Goal: Transaction & Acquisition: Purchase product/service

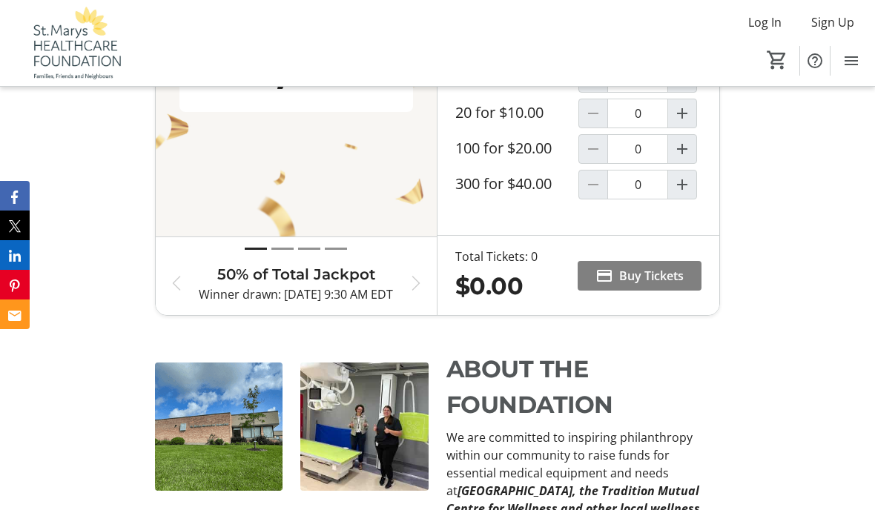
click at [664, 274] on span "Buy Tickets" at bounding box center [651, 276] width 65 height 18
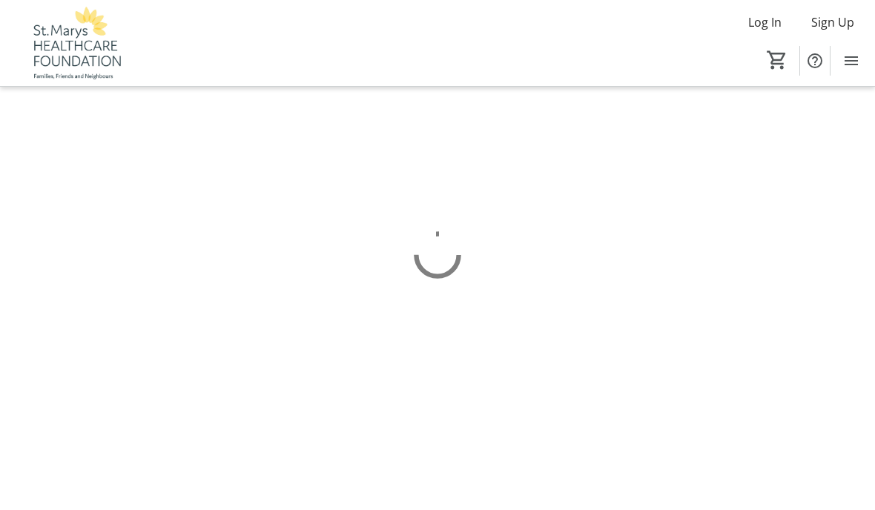
scroll to position [62, 0]
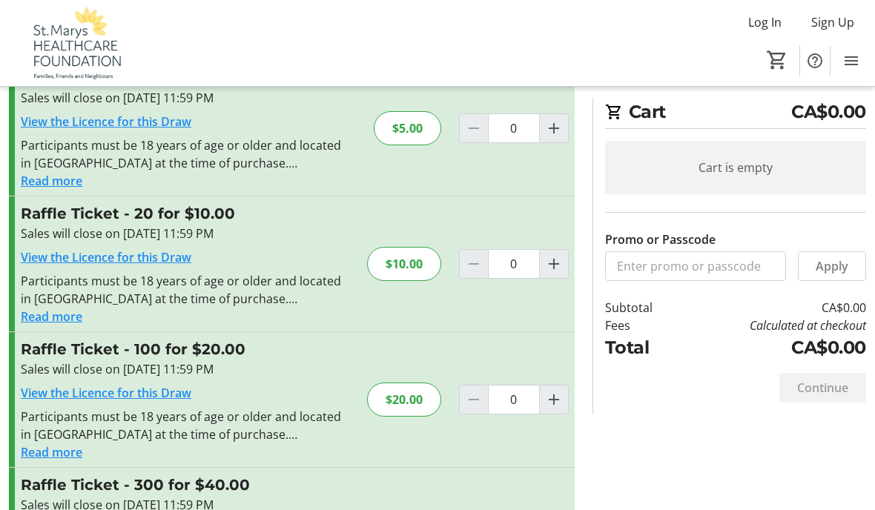
click at [559, 269] on mat-icon "Increment by one" at bounding box center [554, 264] width 18 height 18
click at [560, 270] on mat-icon "Increment by one" at bounding box center [554, 264] width 18 height 18
type input "2"
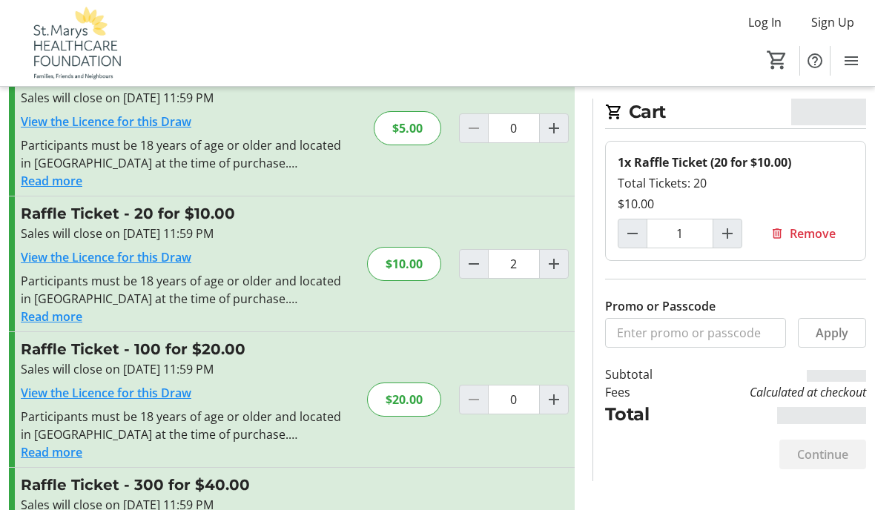
type input "2"
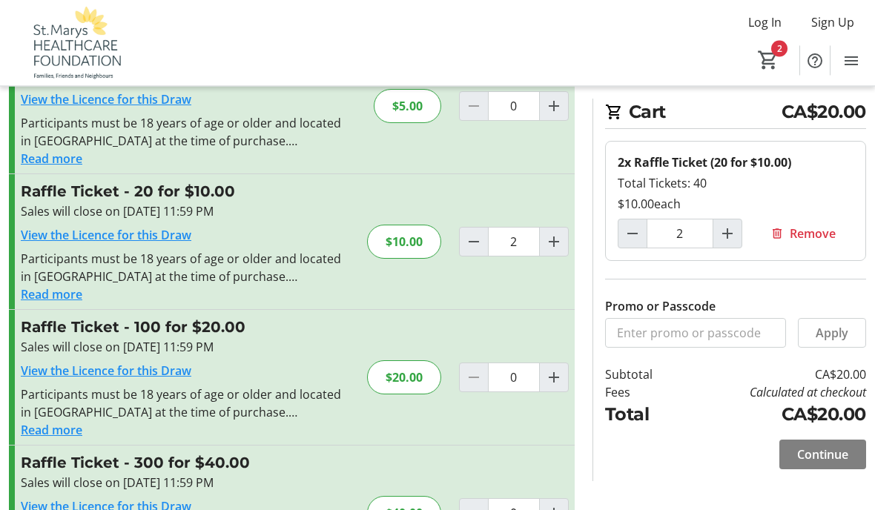
scroll to position [111, 0]
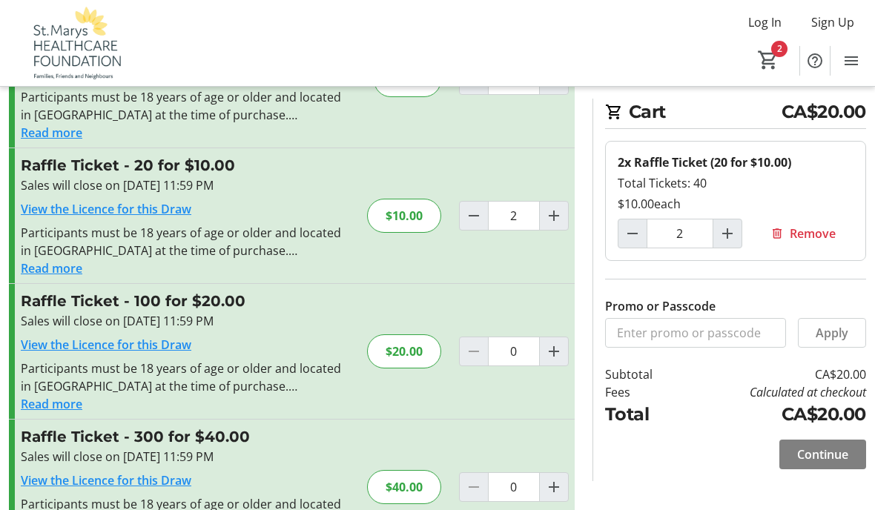
click at [823, 455] on span "Continue" at bounding box center [822, 455] width 51 height 18
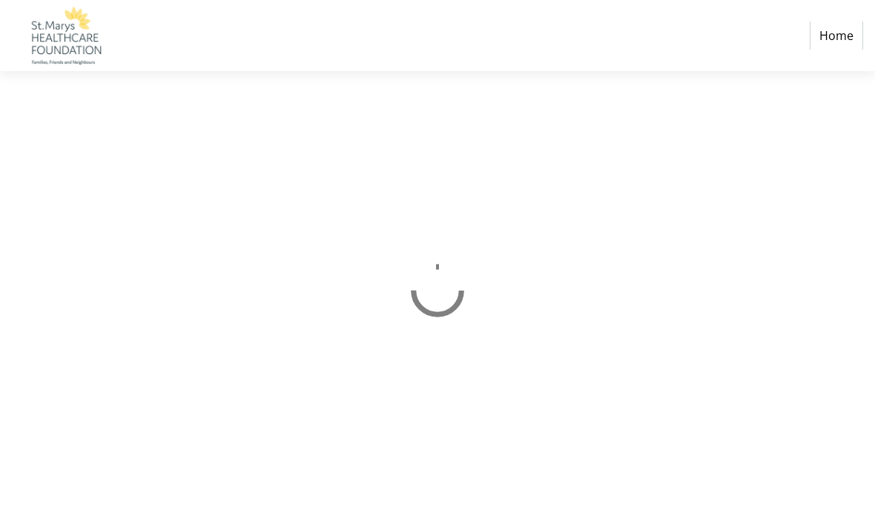
scroll to position [62, 0]
select select "CA"
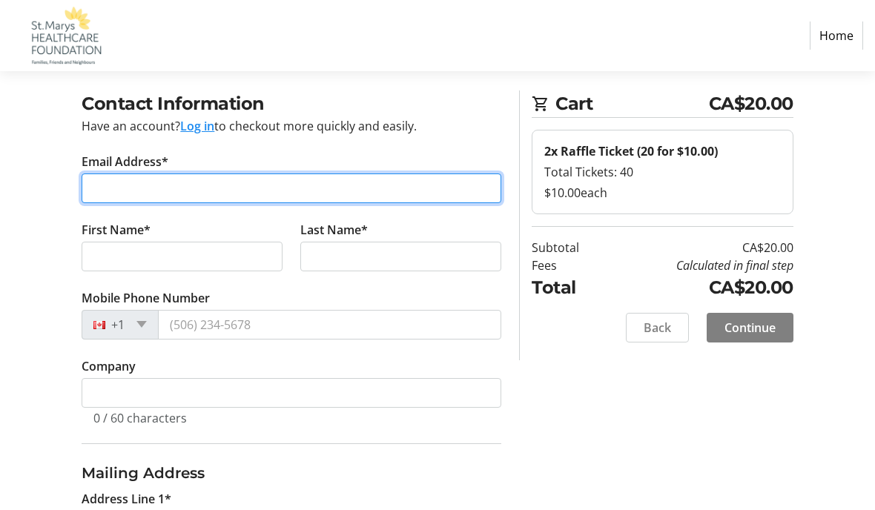
click at [135, 186] on input "Email Address*" at bounding box center [292, 189] width 420 height 30
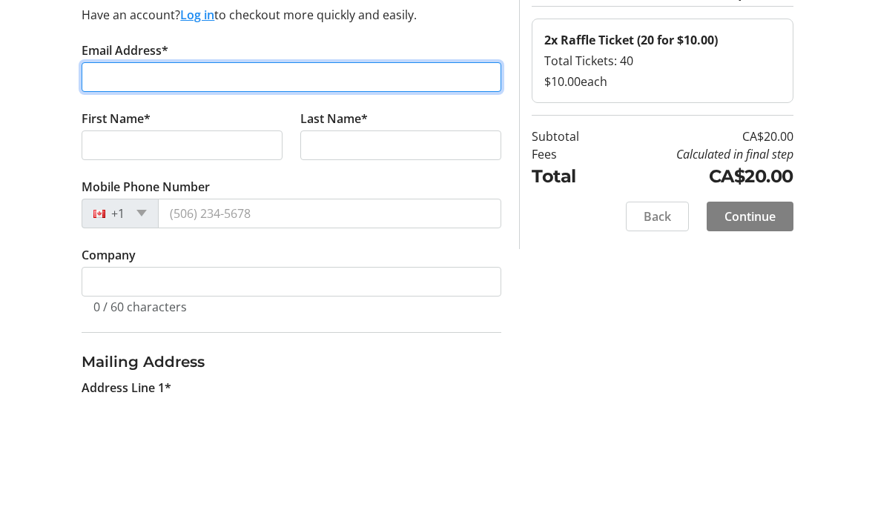
type input "[EMAIL_ADDRESS][DOMAIN_NAME]"
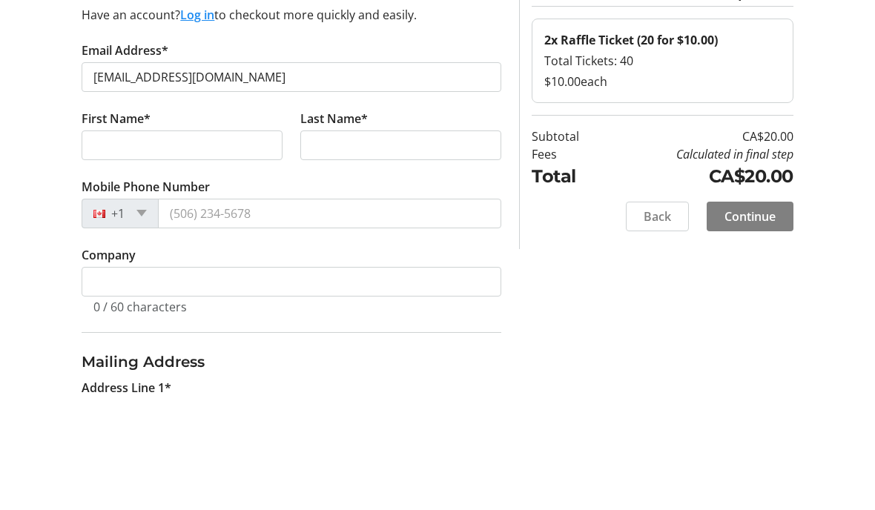
scroll to position [174, 0]
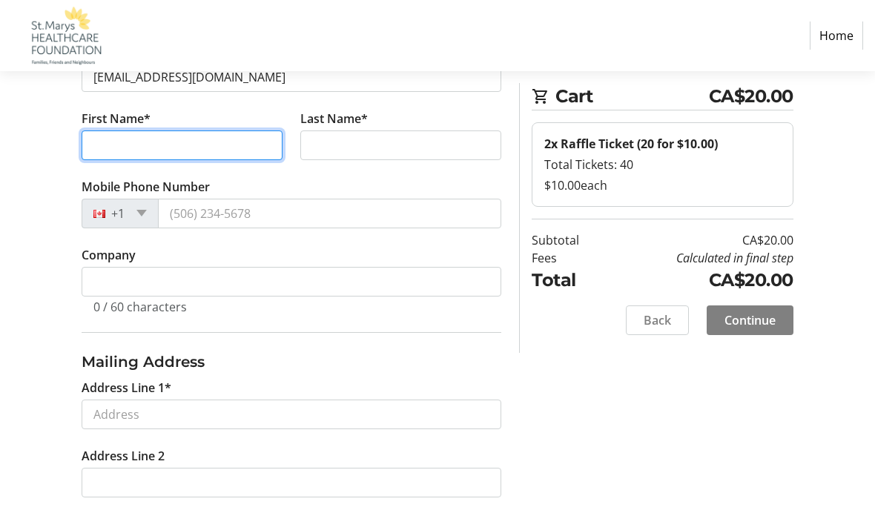
type input "[PERSON_NAME]"
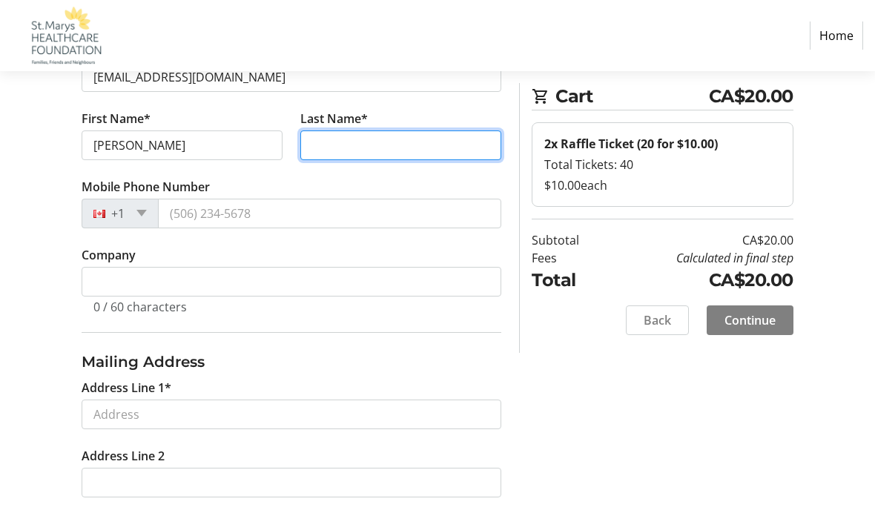
type input "[PERSON_NAME]"
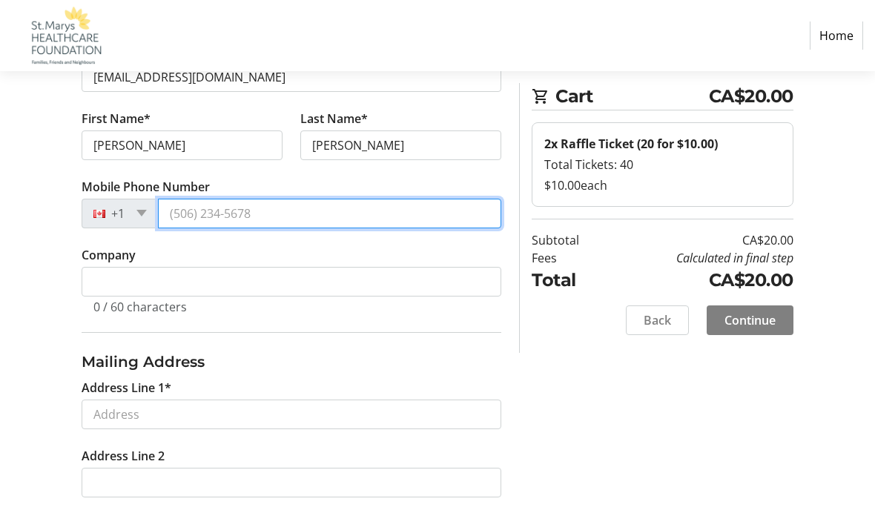
type input "[PHONE_NUMBER]"
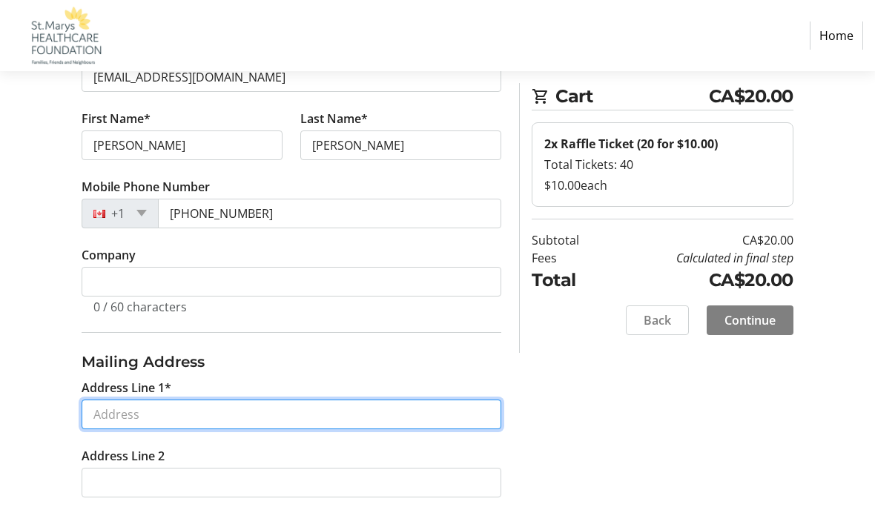
type input "[STREET_ADDRESS]"
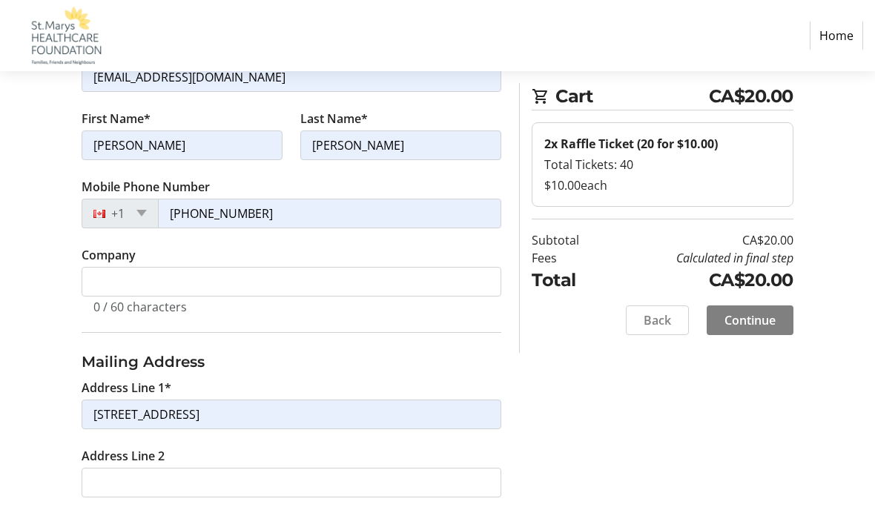
type input "[GEOGRAPHIC_DATA]"
select select "ON"
type input "N5A 7Y8"
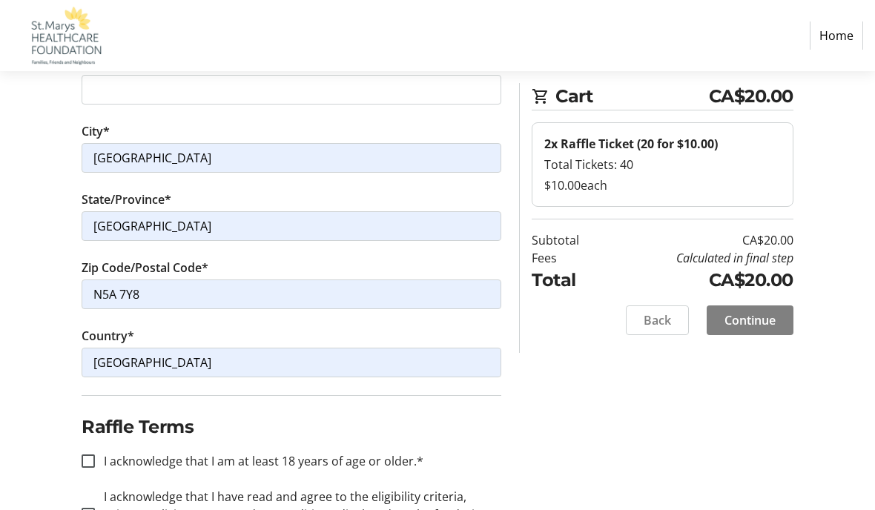
scroll to position [570, 0]
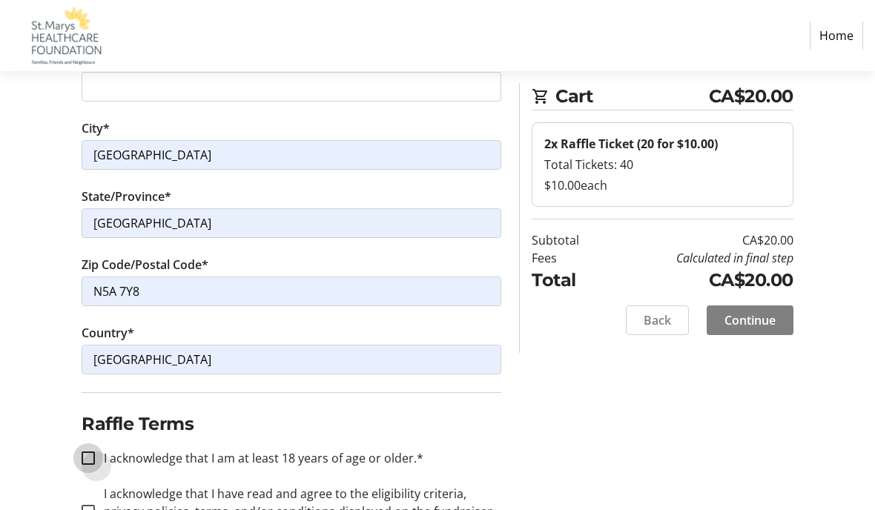
click at [89, 452] on input "I acknowledge that I am at least 18 years of age or older.*" at bounding box center [88, 458] width 13 height 13
checkbox input "true"
click at [93, 510] on input "I acknowledge that I have read and agree to the eligibility criteria, privacy p…" at bounding box center [88, 511] width 13 height 13
checkbox input "true"
click at [753, 320] on span "Continue" at bounding box center [750, 321] width 51 height 18
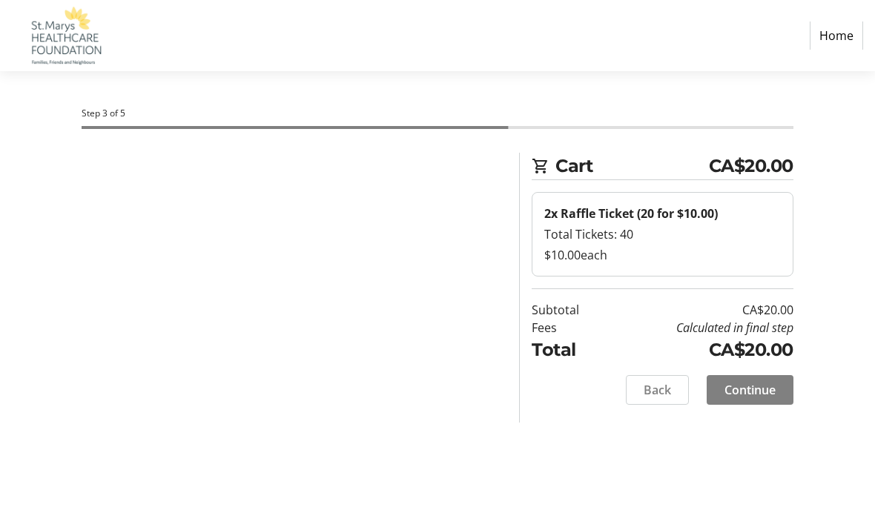
scroll to position [62, 0]
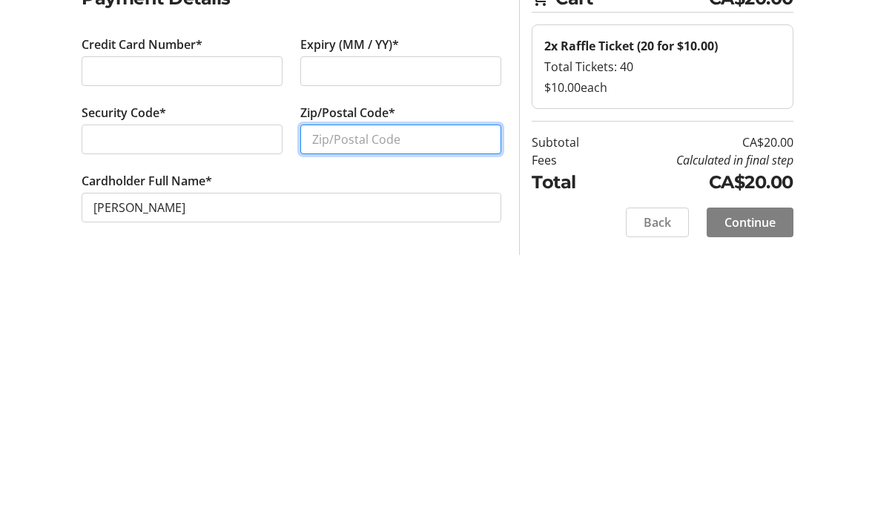
click at [363, 292] on input "Zip/Postal Code*" at bounding box center [400, 307] width 201 height 30
type input "N5A 7Y8"
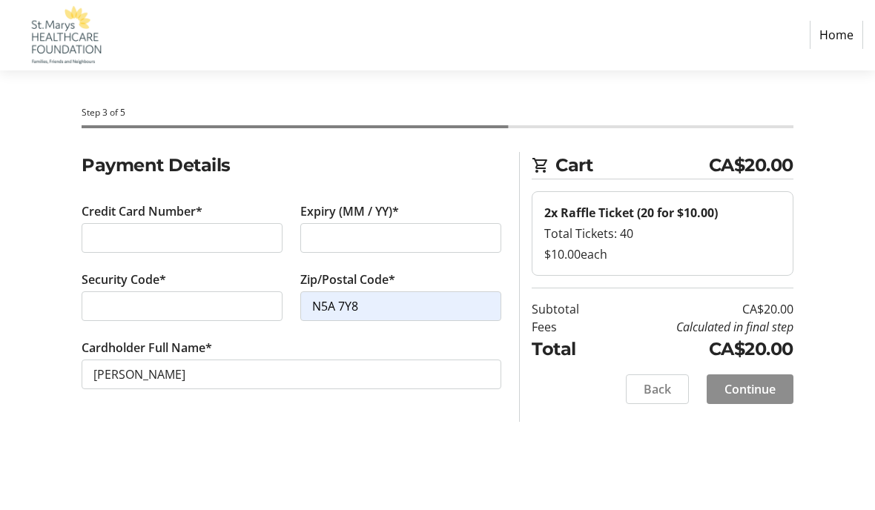
click at [762, 381] on span "Continue" at bounding box center [750, 390] width 51 height 18
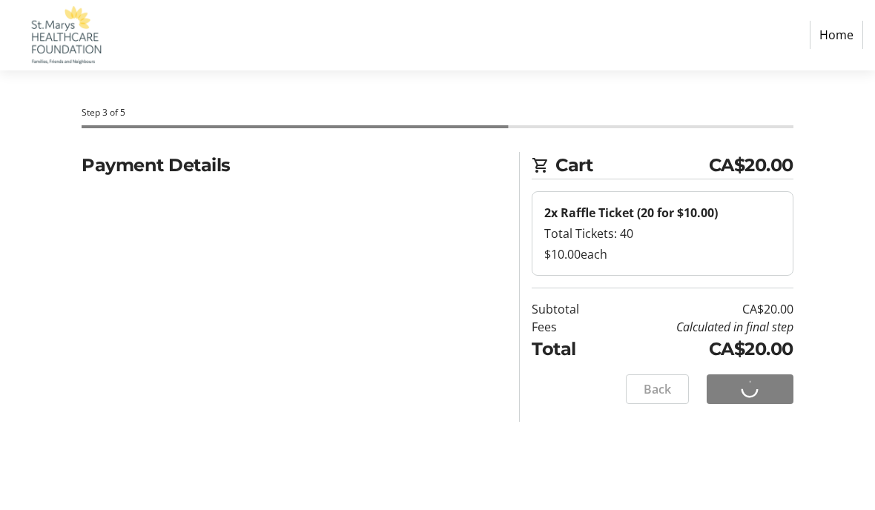
scroll to position [63, 0]
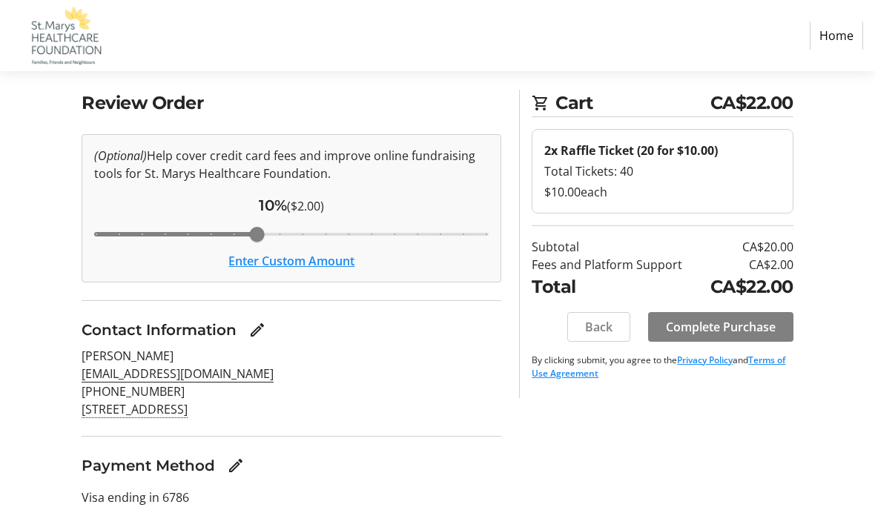
click at [314, 262] on button "Enter Custom Amount" at bounding box center [291, 261] width 126 height 18
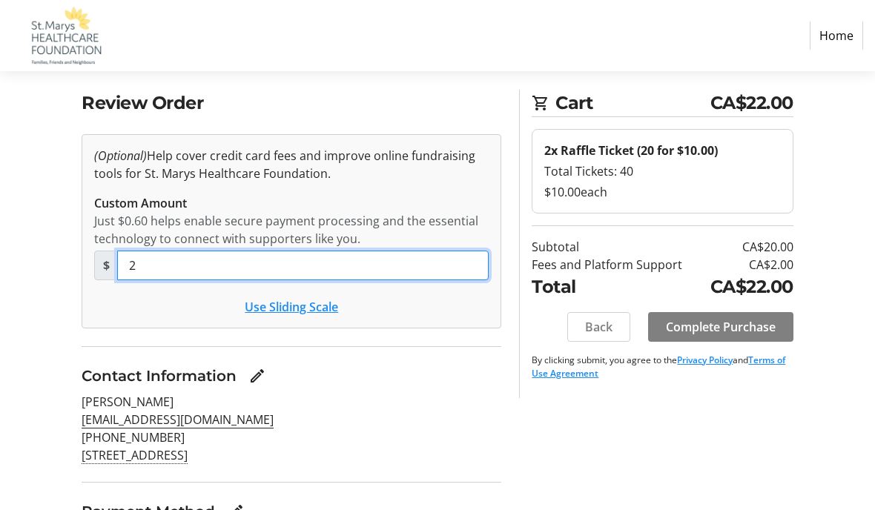
click at [151, 265] on input "2" at bounding box center [303, 266] width 372 height 30
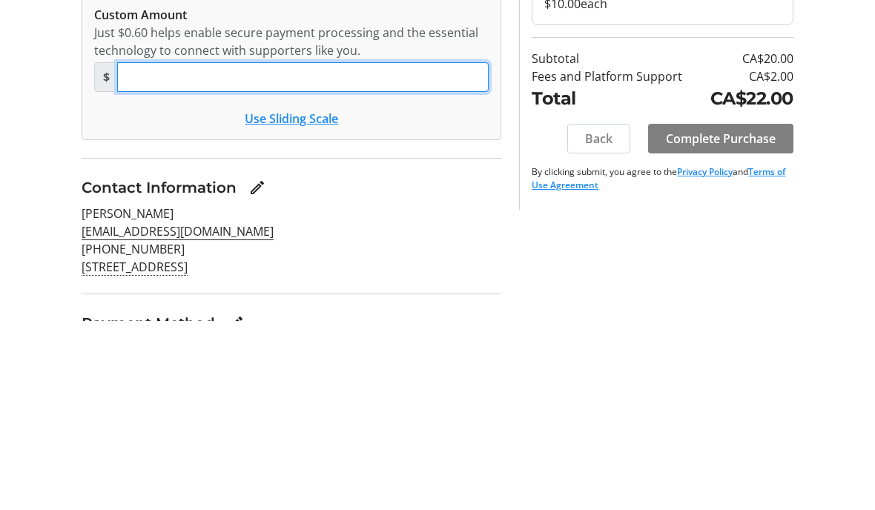
type input "0"
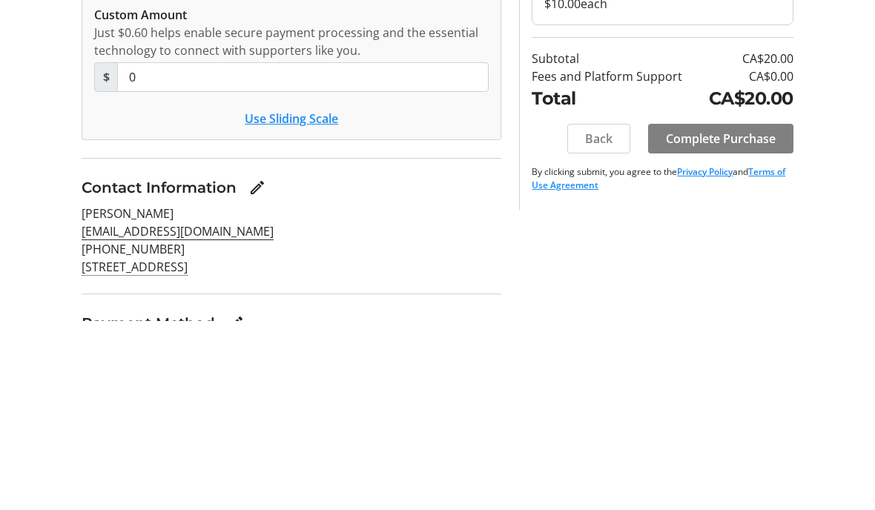
scroll to position [176, 0]
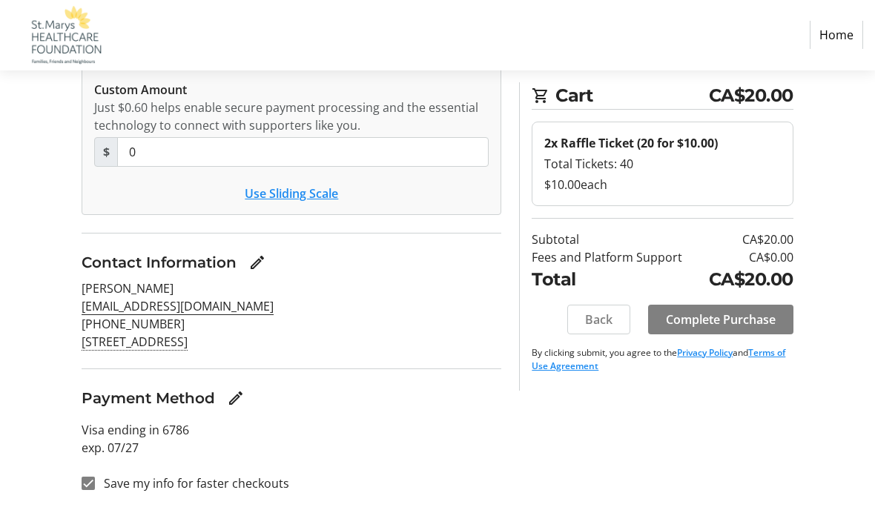
click at [728, 320] on span "Complete Purchase" at bounding box center [721, 321] width 110 height 18
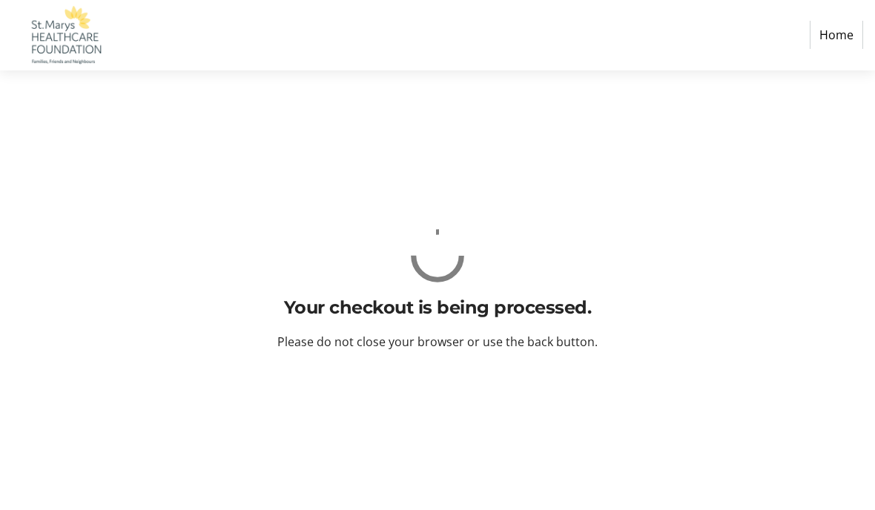
scroll to position [62, 0]
